Goal: Transaction & Acquisition: Book appointment/travel/reservation

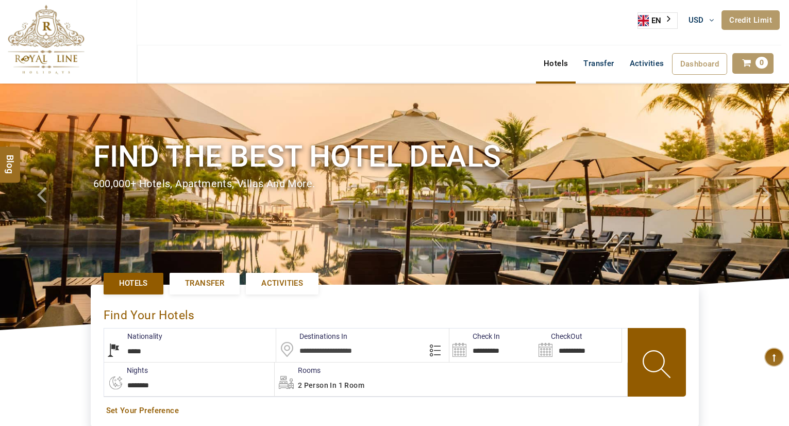
select select "*****"
select select "*"
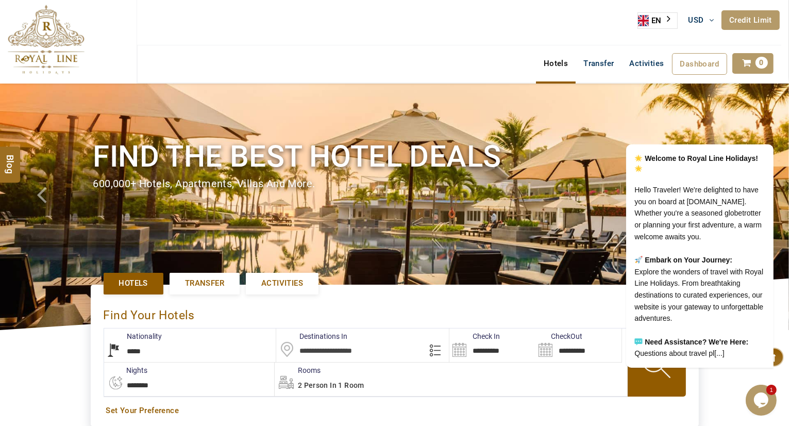
click at [307, 347] on input "text" at bounding box center [362, 345] width 173 height 34
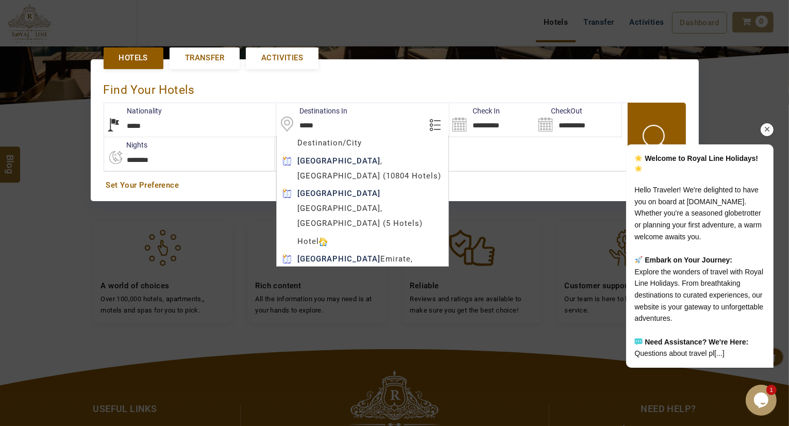
scroll to position [237, 0]
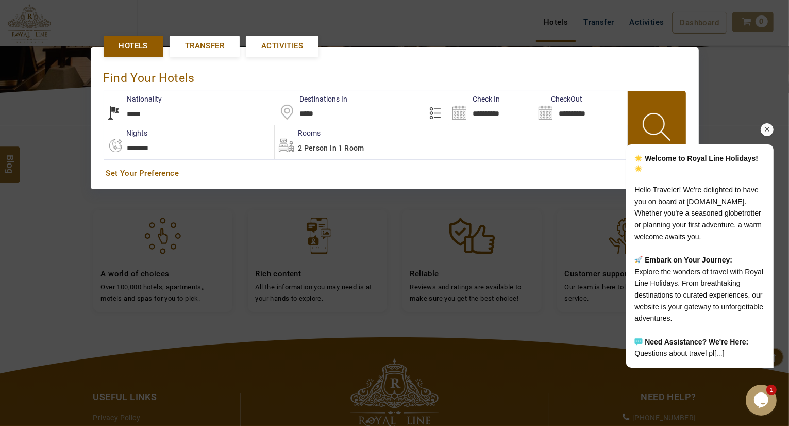
click at [763, 124] on icon "Chat attention grabber" at bounding box center [766, 128] width 9 height 9
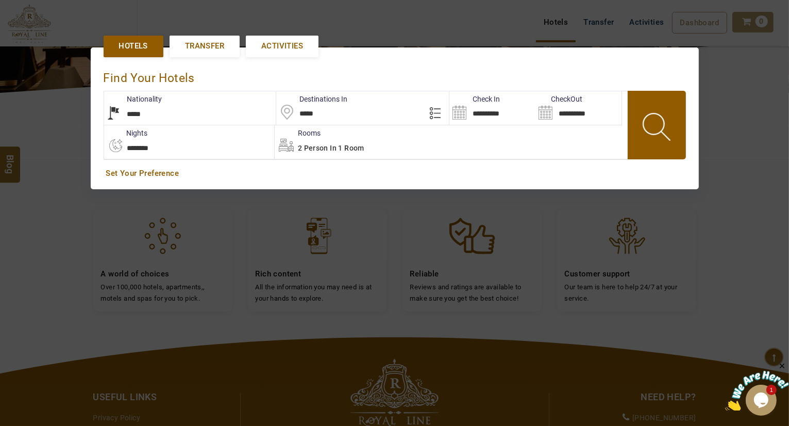
click at [371, 109] on input "*****" at bounding box center [362, 108] width 173 height 34
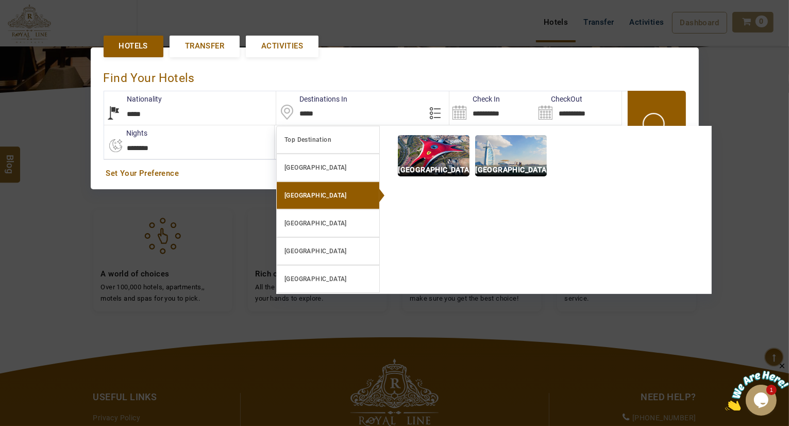
click at [334, 185] on link "[GEOGRAPHIC_DATA]" at bounding box center [328, 195] width 104 height 28
click at [499, 161] on img at bounding box center [511, 155] width 72 height 41
type input "**********"
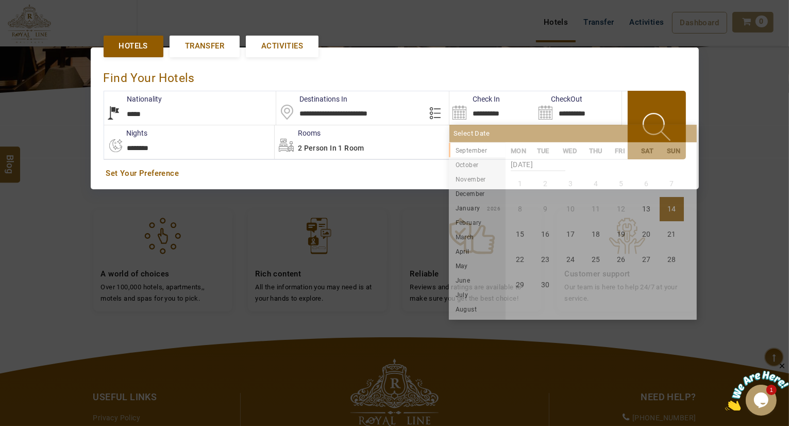
click at [486, 108] on input "**********" at bounding box center [492, 108] width 86 height 34
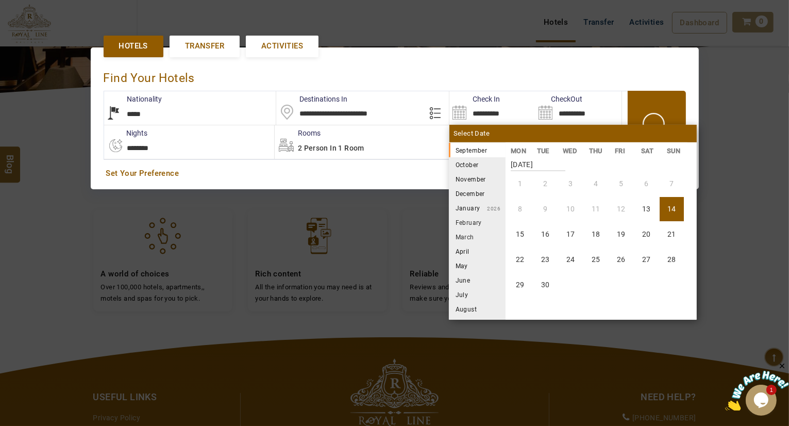
click at [470, 161] on li "October" at bounding box center [477, 164] width 57 height 14
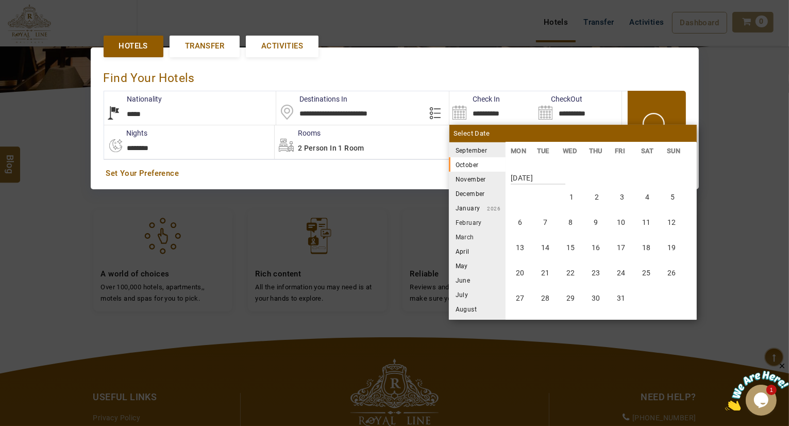
scroll to position [191, 0]
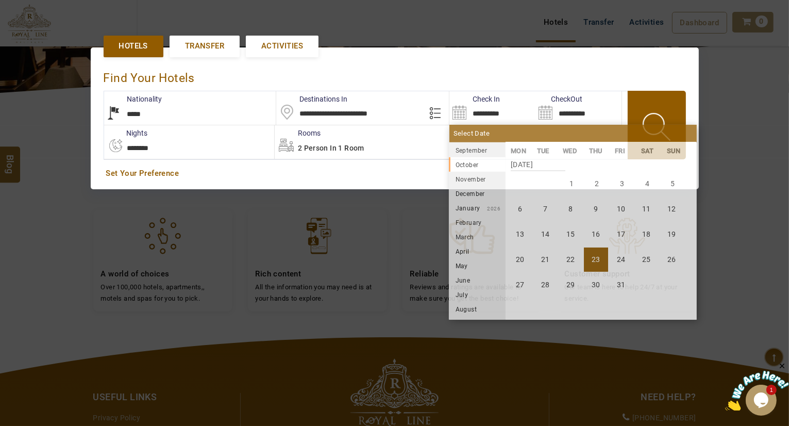
click at [605, 254] on li "23" at bounding box center [596, 259] width 24 height 24
type input "**********"
select select "*"
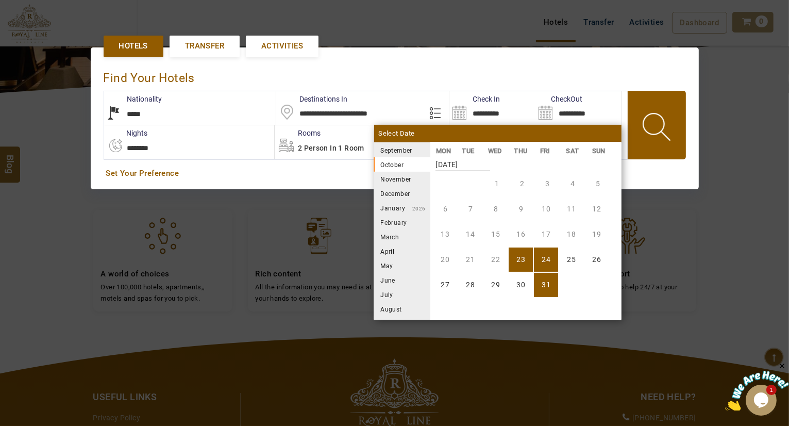
click at [545, 280] on li "31" at bounding box center [546, 285] width 24 height 24
type input "**********"
select select "*"
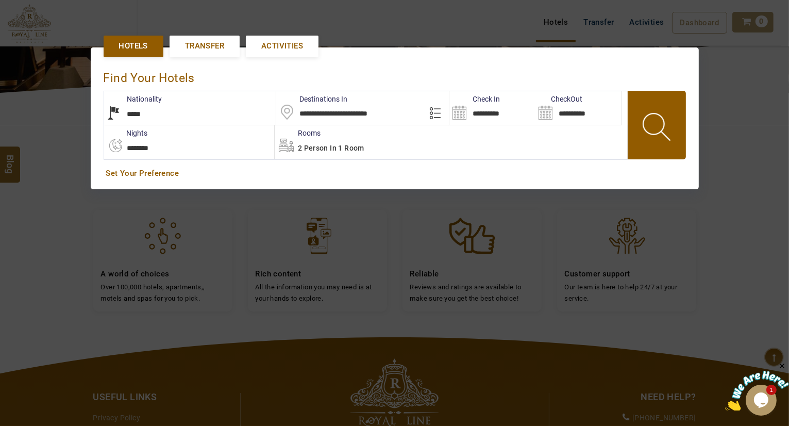
click at [649, 132] on span at bounding box center [658, 128] width 46 height 51
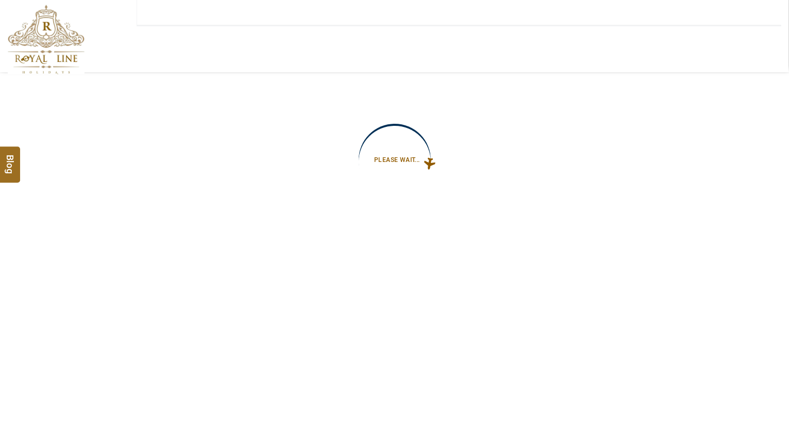
type input "**********"
select select "*"
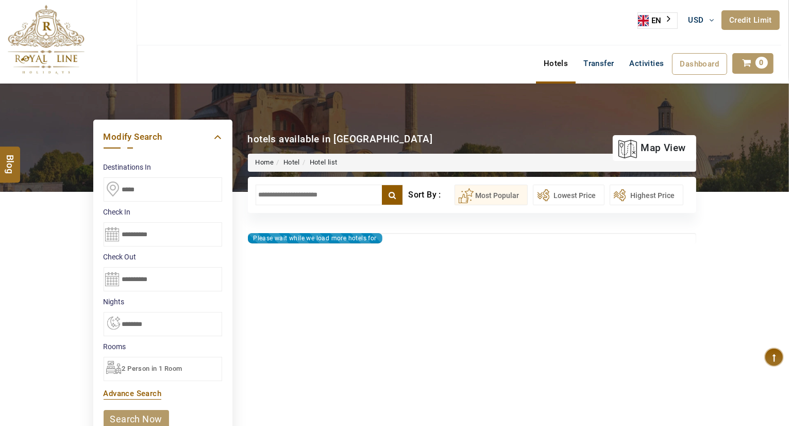
type input "**********"
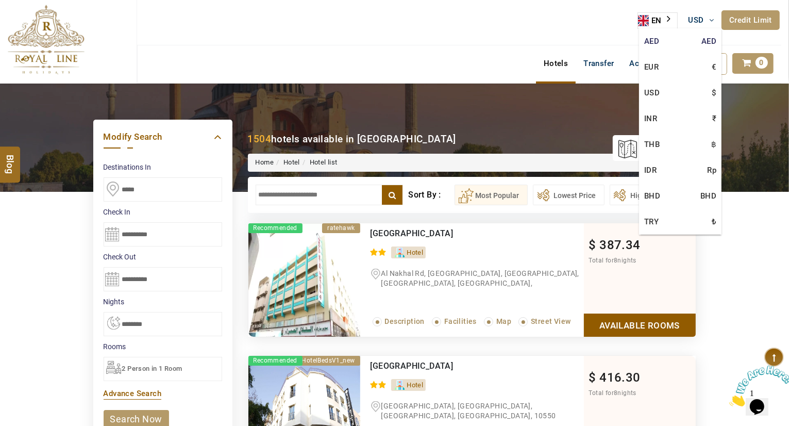
click at [671, 39] on link "AED AED" at bounding box center [680, 41] width 82 height 26
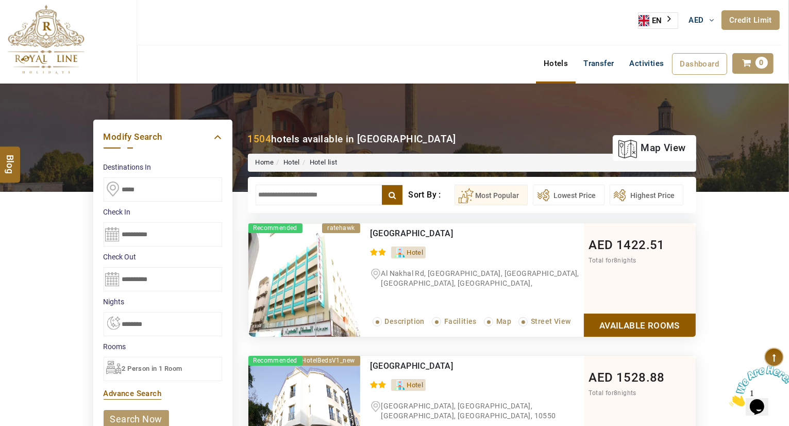
click at [330, 187] on input "text" at bounding box center [330, 195] width 148 height 21
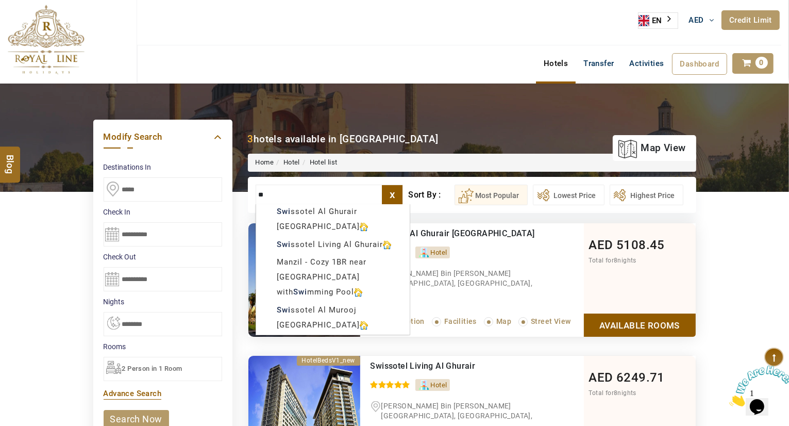
type input "*"
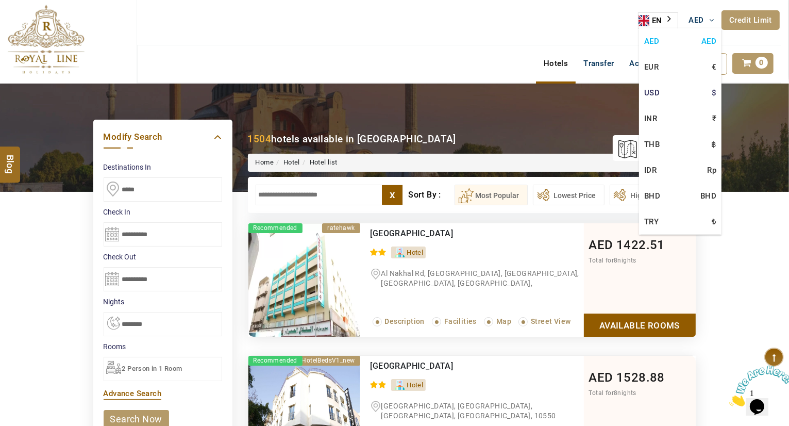
click at [654, 95] on link "USD $" at bounding box center [680, 93] width 82 height 26
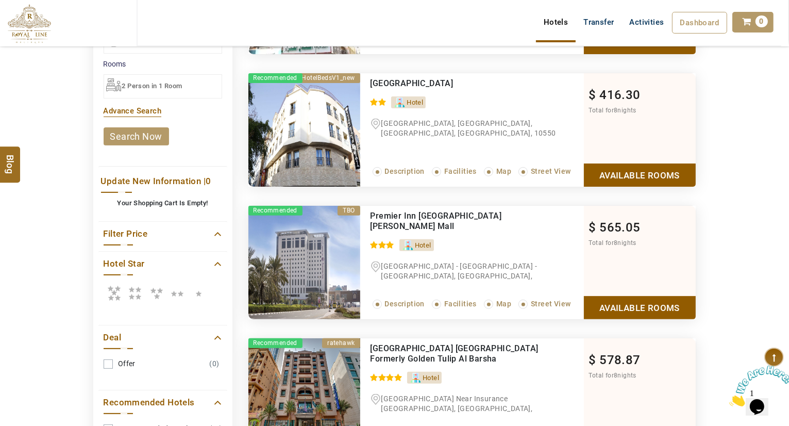
scroll to position [291, 0]
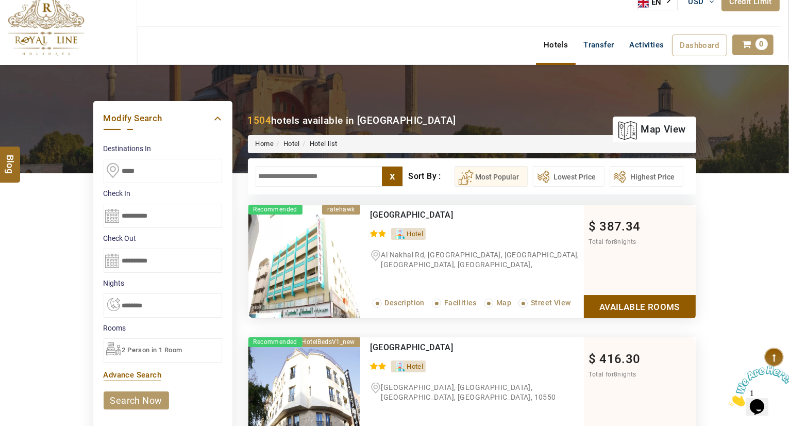
scroll to position [391, 0]
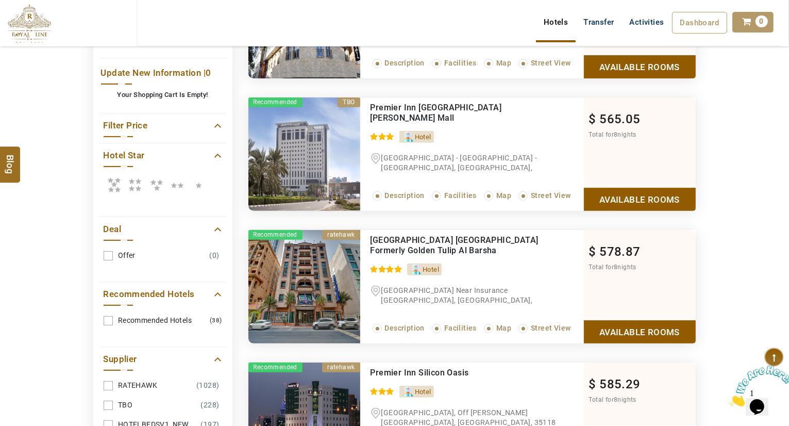
click at [107, 377] on link "RATEHAWK (1028)" at bounding box center [163, 385] width 119 height 19
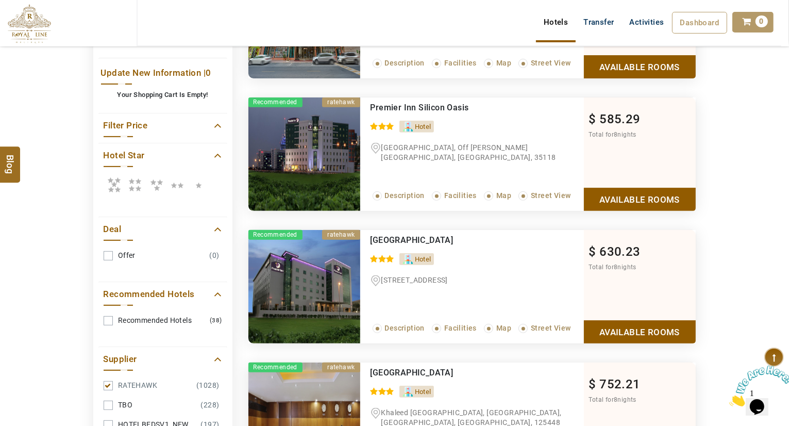
click at [107, 377] on link "RATEHAWK (1028)" at bounding box center [163, 385] width 119 height 19
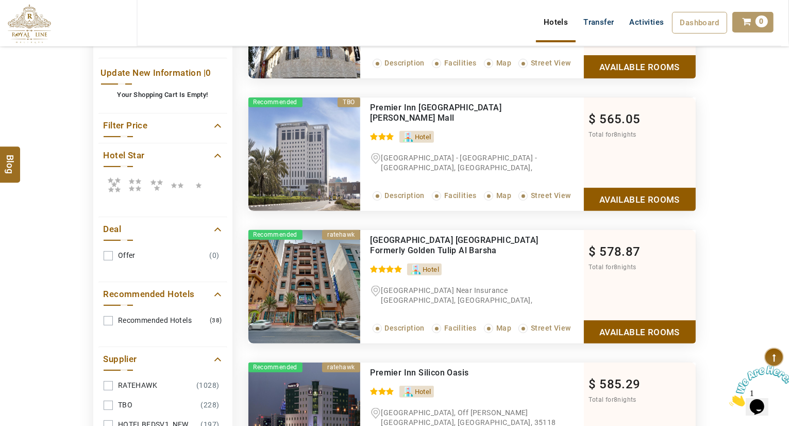
click at [107, 399] on link "TBO (228)" at bounding box center [163, 404] width 119 height 19
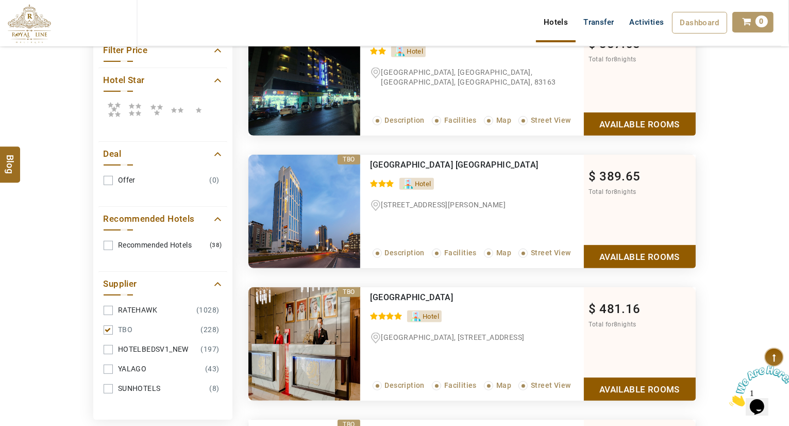
scroll to position [452, 0]
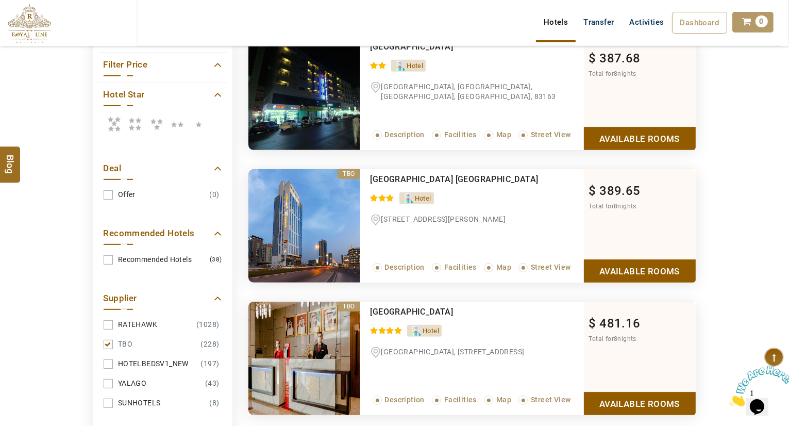
click at [105, 338] on link "TBO (228)" at bounding box center [163, 344] width 119 height 19
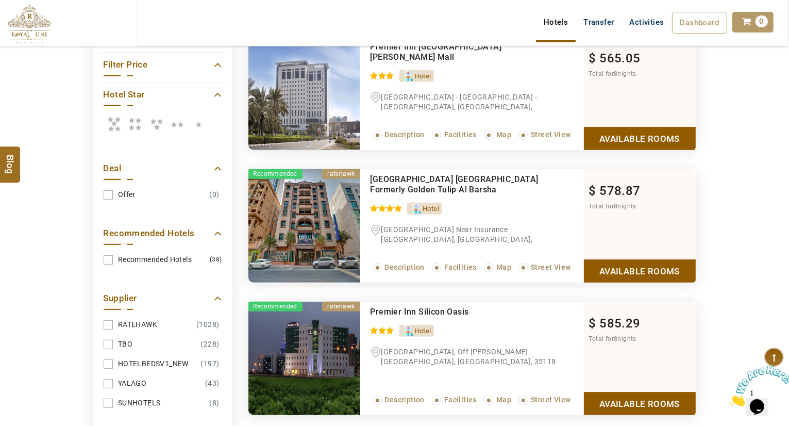
click at [107, 357] on link "HOTELBEDSV1_NEW (197)" at bounding box center [163, 363] width 119 height 19
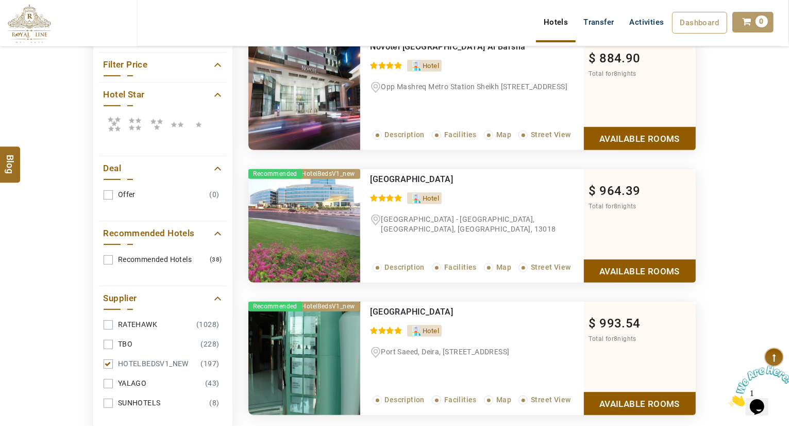
click at [104, 377] on link "YALAGO (43)" at bounding box center [163, 383] width 119 height 19
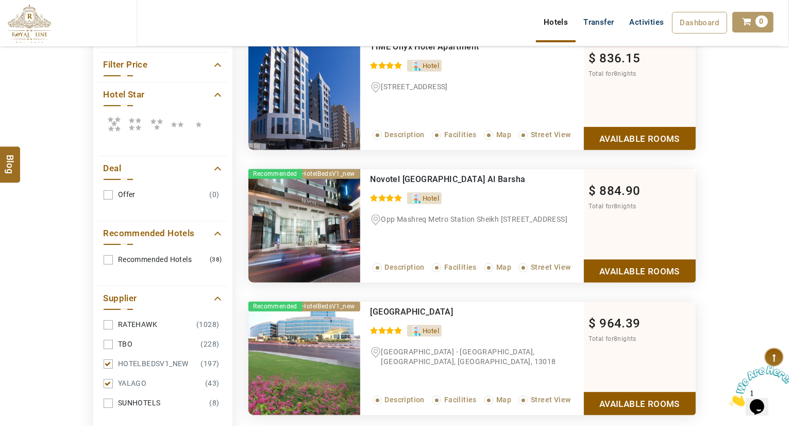
click at [107, 359] on link "HOTELBEDSV1_NEW (197)" at bounding box center [163, 363] width 119 height 19
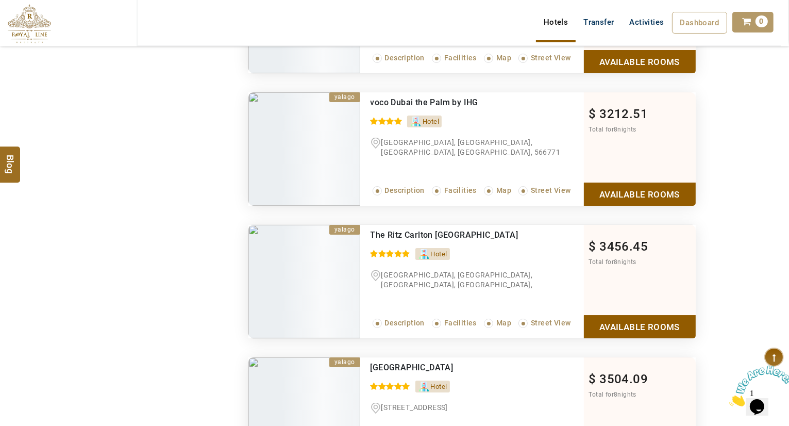
scroll to position [3222, 0]
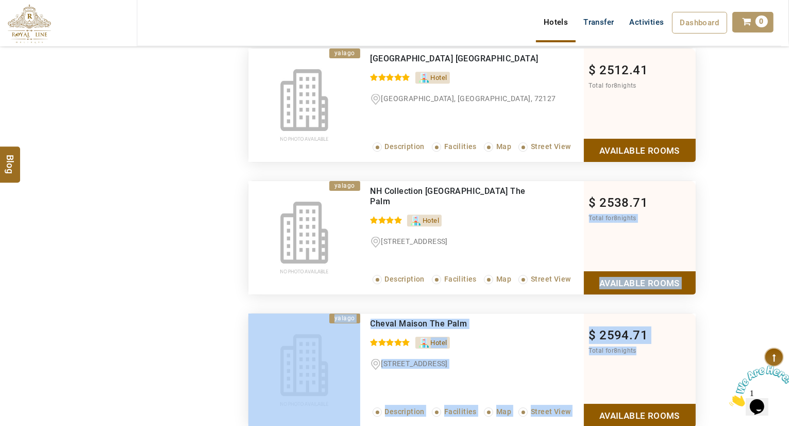
drag, startPoint x: 757, startPoint y: 256, endPoint x: 768, endPoint y: 121, distance: 135.5
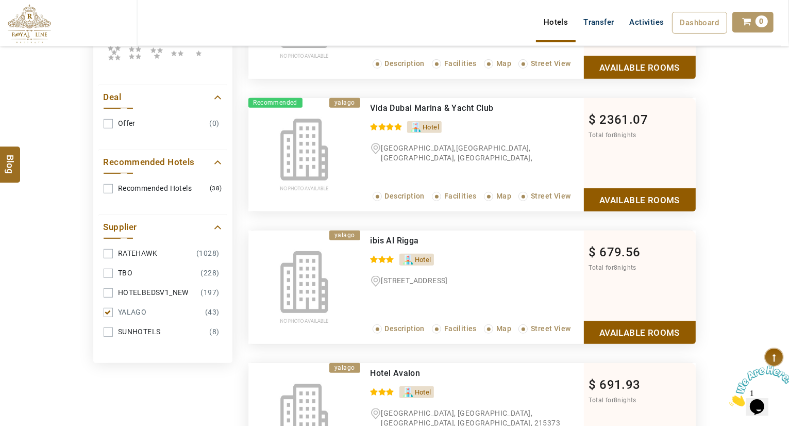
scroll to position [534, 0]
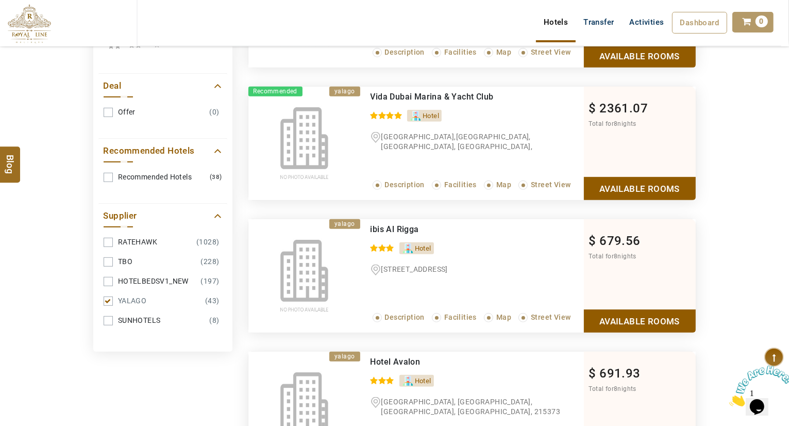
drag, startPoint x: 106, startPoint y: 294, endPoint x: 104, endPoint y: 300, distance: 6.4
click at [104, 300] on link "YALAGO (43)" at bounding box center [163, 300] width 119 height 19
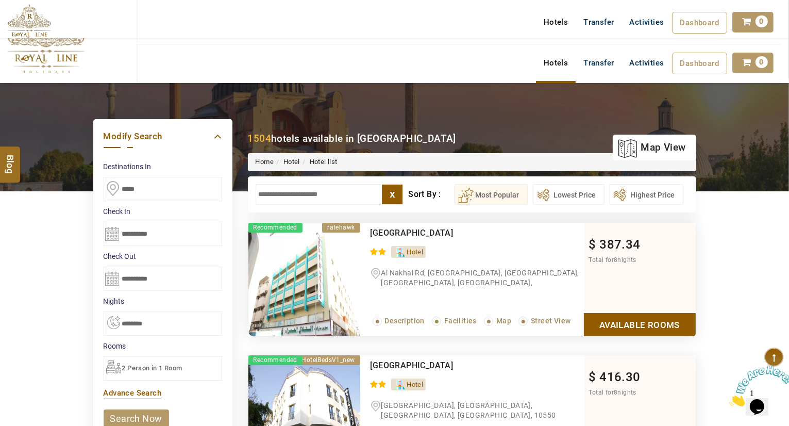
scroll to position [0, 0]
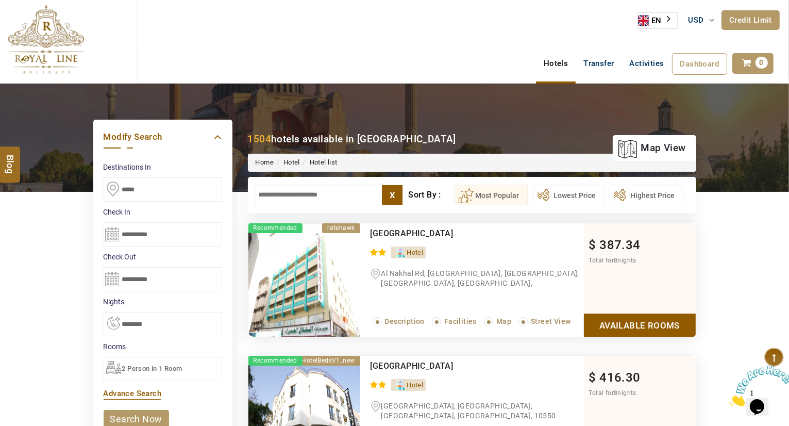
click at [314, 194] on input "text" at bounding box center [330, 195] width 148 height 21
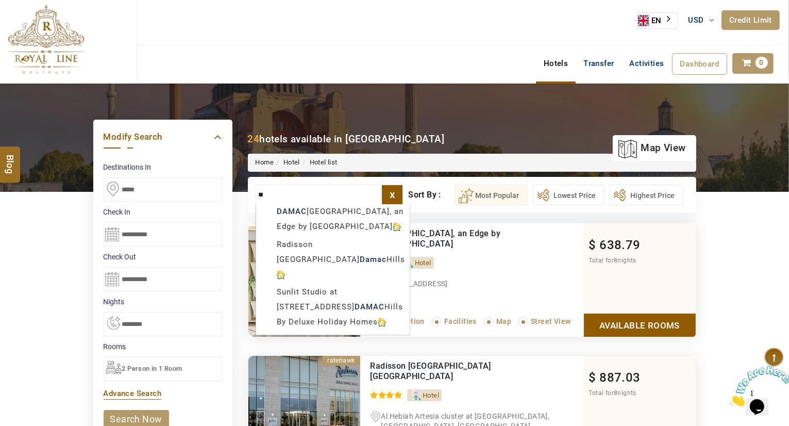
type input "*"
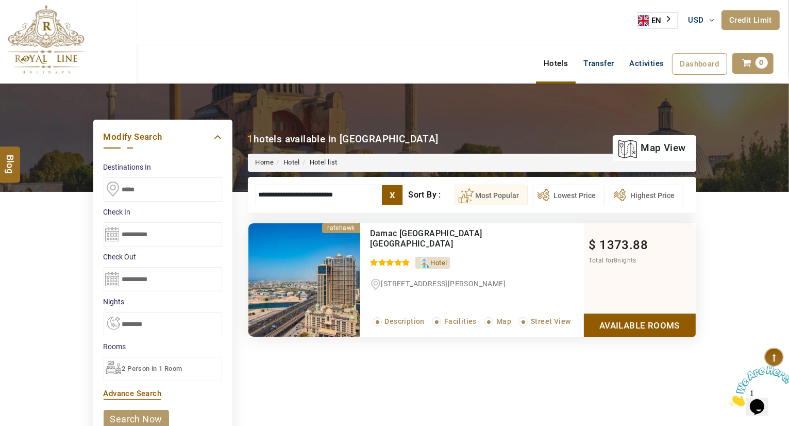
click at [312, 190] on input "**********" at bounding box center [330, 195] width 148 height 21
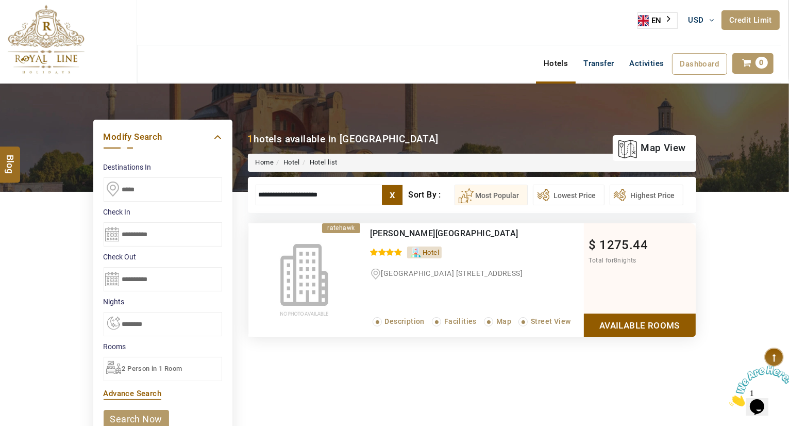
type input "**********"
click at [665, 321] on link "Available Rooms" at bounding box center [640, 324] width 112 height 23
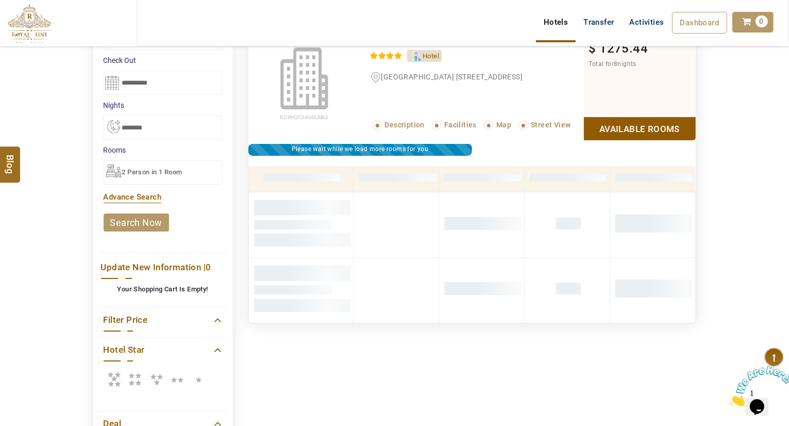
click at [665, 321] on div "Please wait while we load more hotels for you ratehawk Recommended [PERSON_NAME…" at bounding box center [472, 183] width 464 height 315
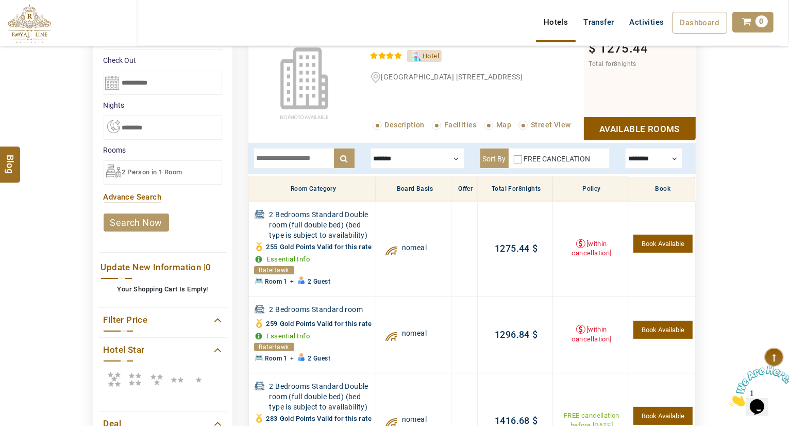
scroll to position [0, 0]
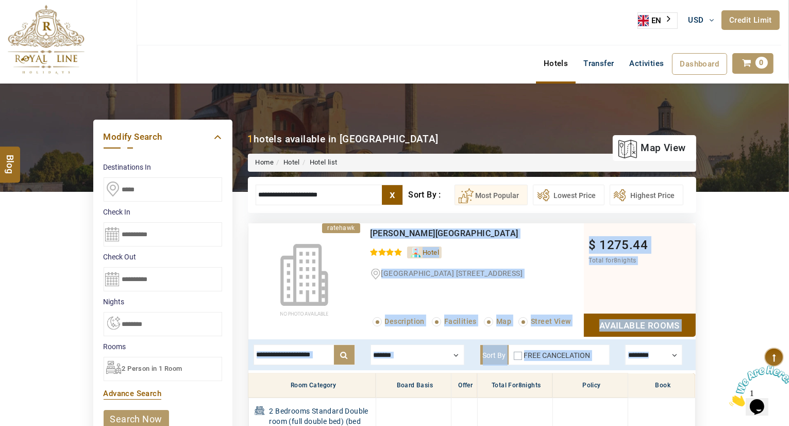
drag, startPoint x: 363, startPoint y: 229, endPoint x: 791, endPoint y: 416, distance: 467.2
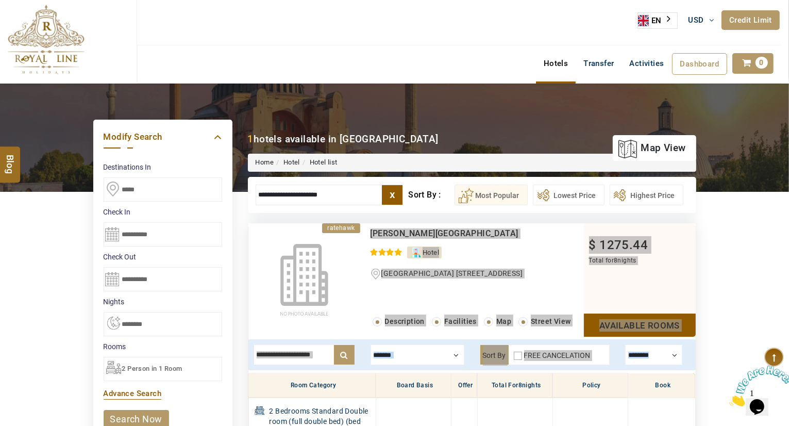
click at [729, 398] on icon "Close" at bounding box center [729, 402] width 0 height 9
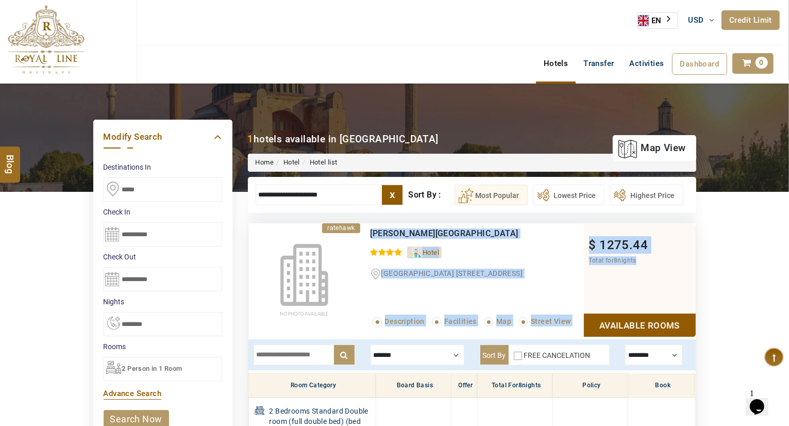
drag, startPoint x: 367, startPoint y: 232, endPoint x: 705, endPoint y: 330, distance: 352.2
click at [567, 279] on div "[GEOGRAPHIC_DATA] [STREET_ADDRESS]" at bounding box center [477, 275] width 213 height 13
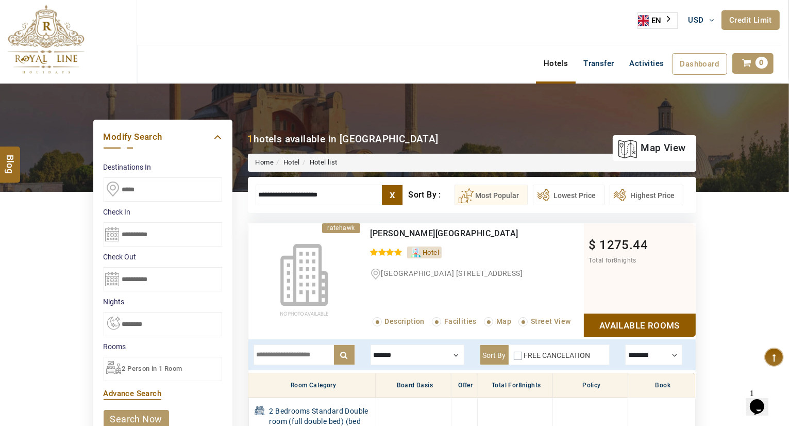
click at [567, 279] on div "[GEOGRAPHIC_DATA] [STREET_ADDRESS]" at bounding box center [477, 275] width 213 height 13
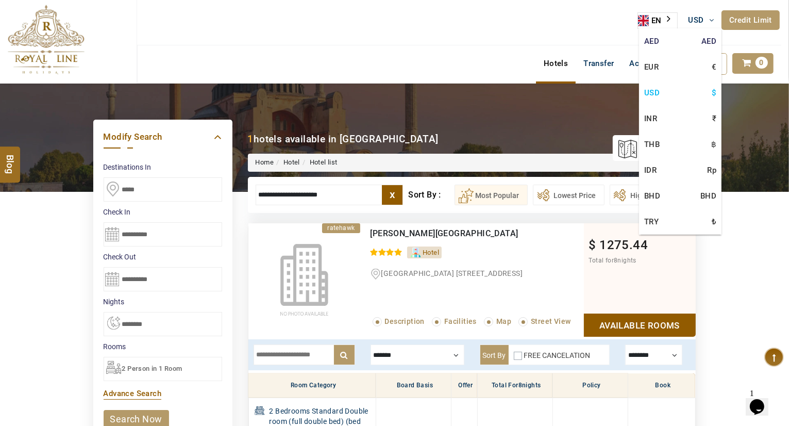
click at [666, 44] on link "AED AED" at bounding box center [680, 41] width 82 height 26
click at [663, 90] on link "USD $" at bounding box center [680, 93] width 82 height 26
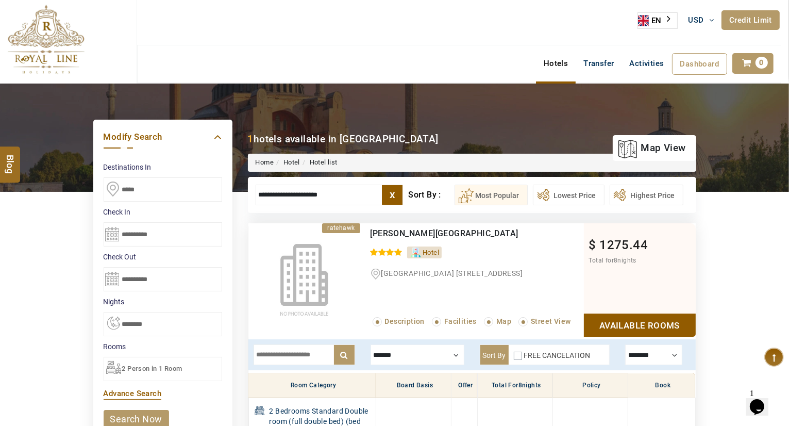
click at [532, 263] on div "[PERSON_NAME][GEOGRAPHIC_DATA] 0 / 5 Hotel [GEOGRAPHIC_DATA] [GEOGRAPHIC_DATA] …" at bounding box center [472, 279] width 224 height 113
click at [397, 192] on label "x" at bounding box center [392, 195] width 21 height 20
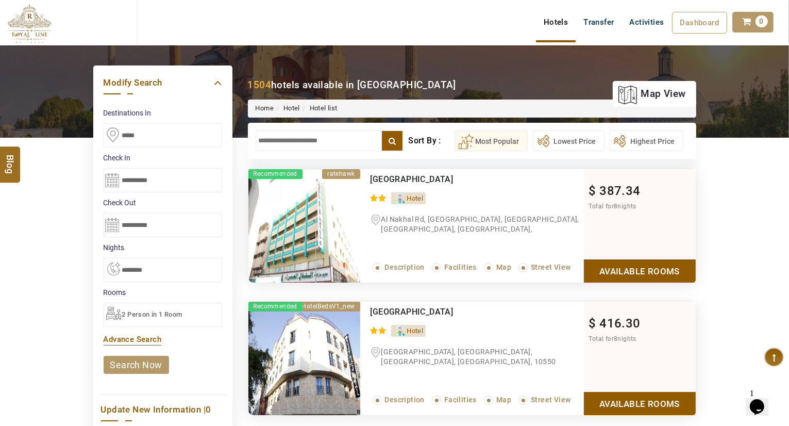
scroll to position [6, 0]
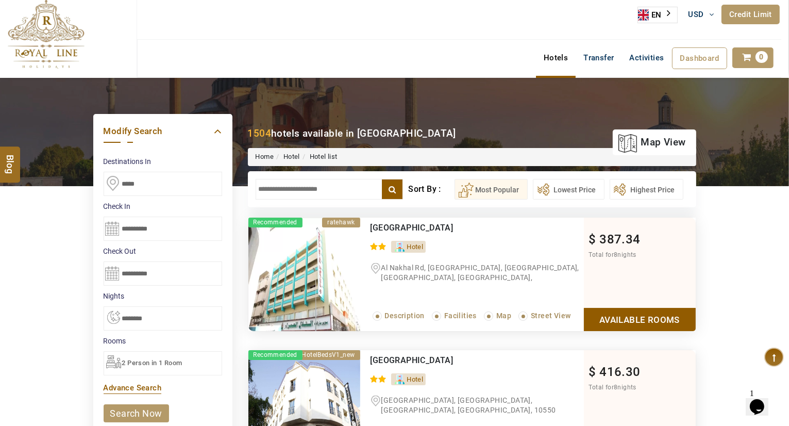
click at [328, 191] on input "text" at bounding box center [330, 189] width 148 height 21
click at [302, 202] on div "**********" at bounding box center [472, 189] width 448 height 36
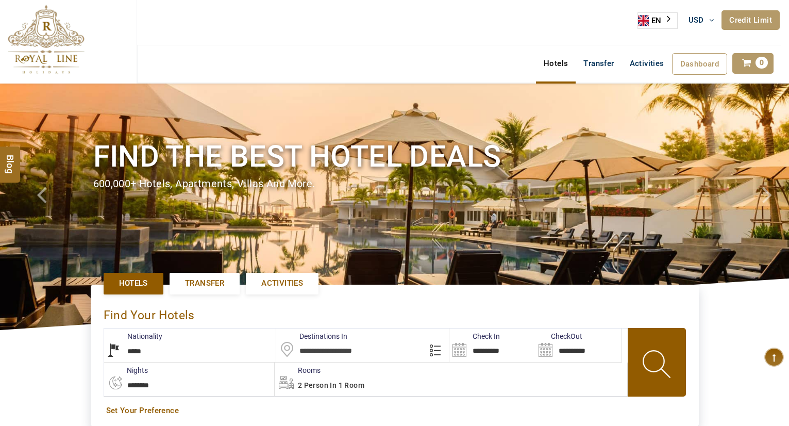
select select "*****"
select select "*"
